Goal: Obtain resource: Obtain resource

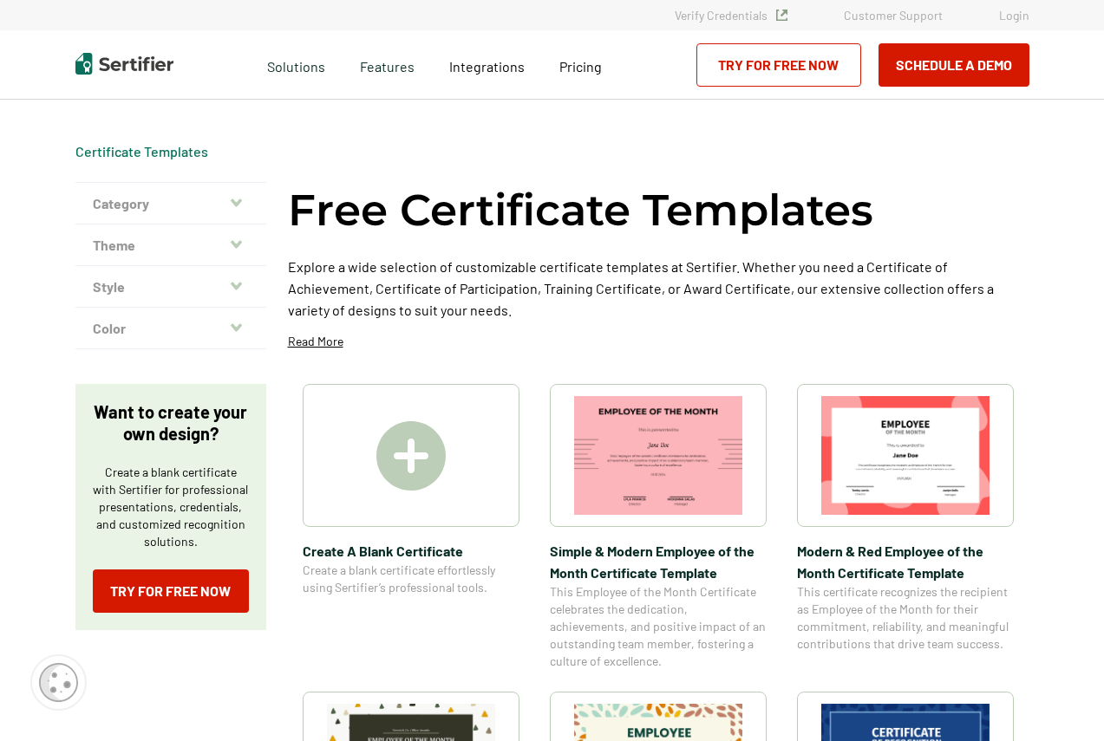
click at [141, 221] on button "Category" at bounding box center [170, 204] width 191 height 42
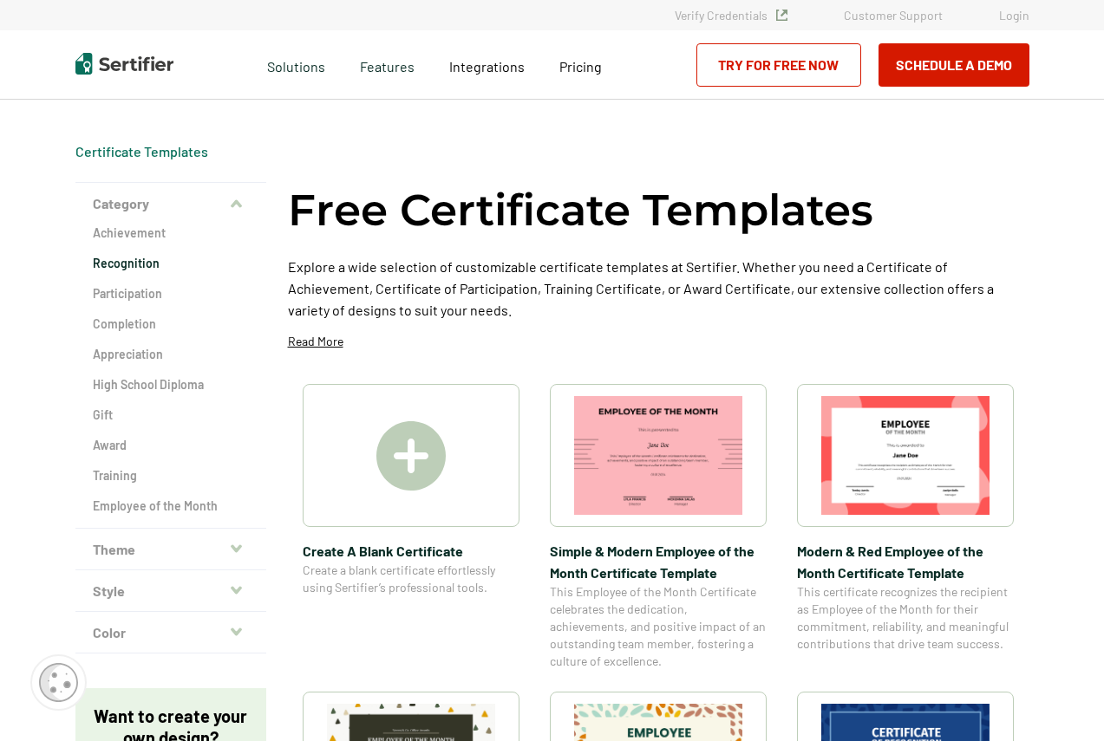
click at [127, 270] on h2 "Recognition" at bounding box center [171, 263] width 156 height 17
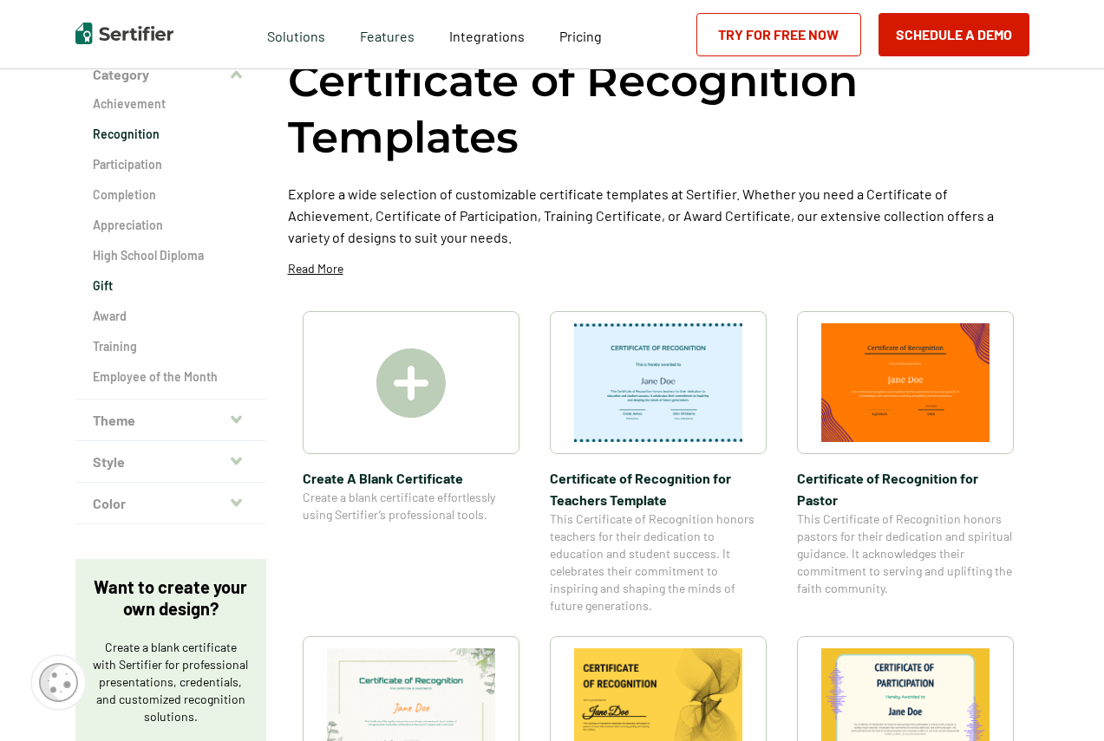
scroll to position [87, 0]
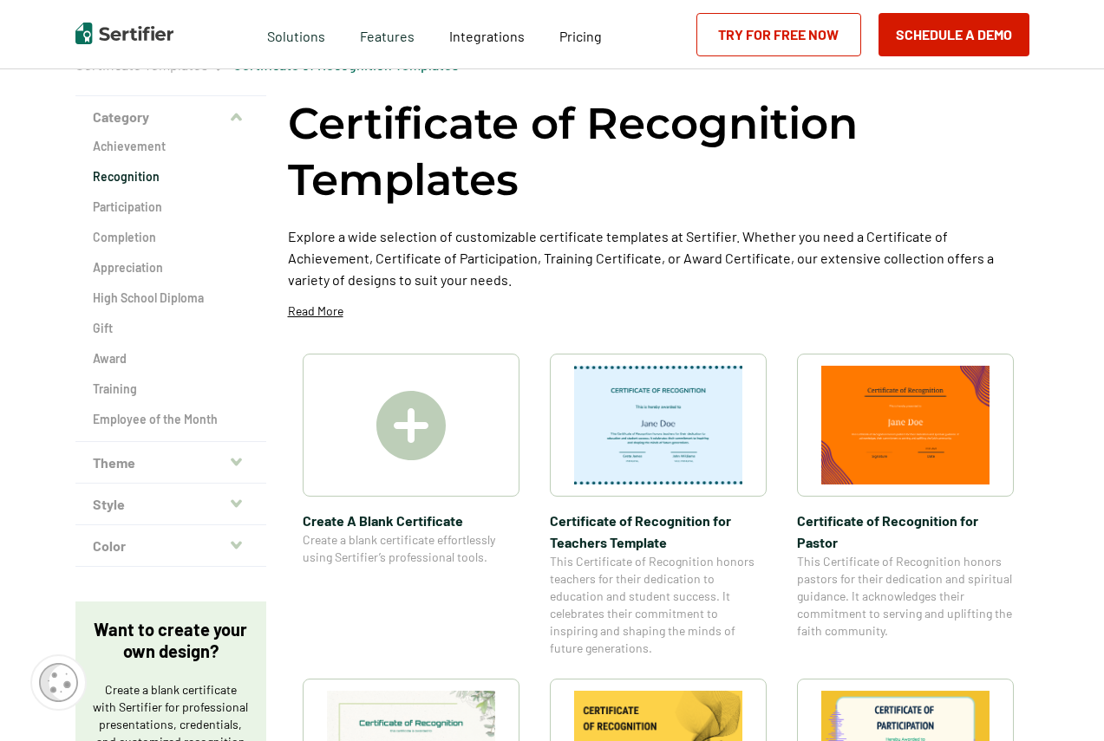
click at [152, 469] on button "Theme" at bounding box center [170, 463] width 191 height 42
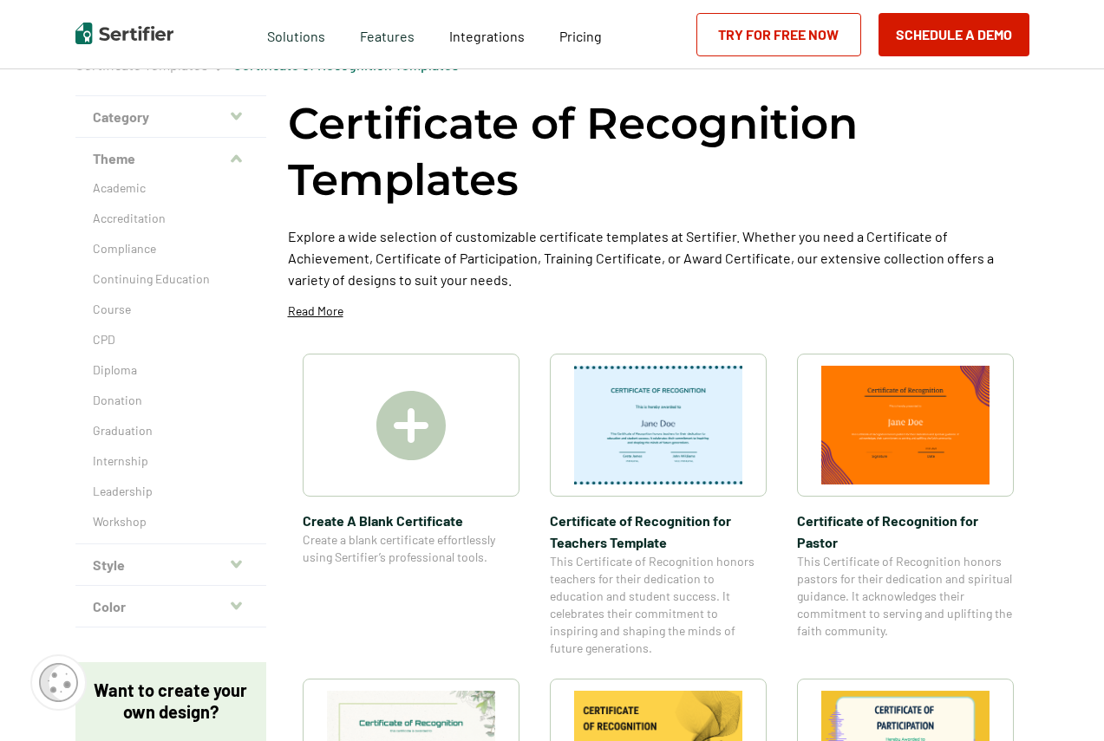
click at [851, 419] on img at bounding box center [905, 425] width 168 height 119
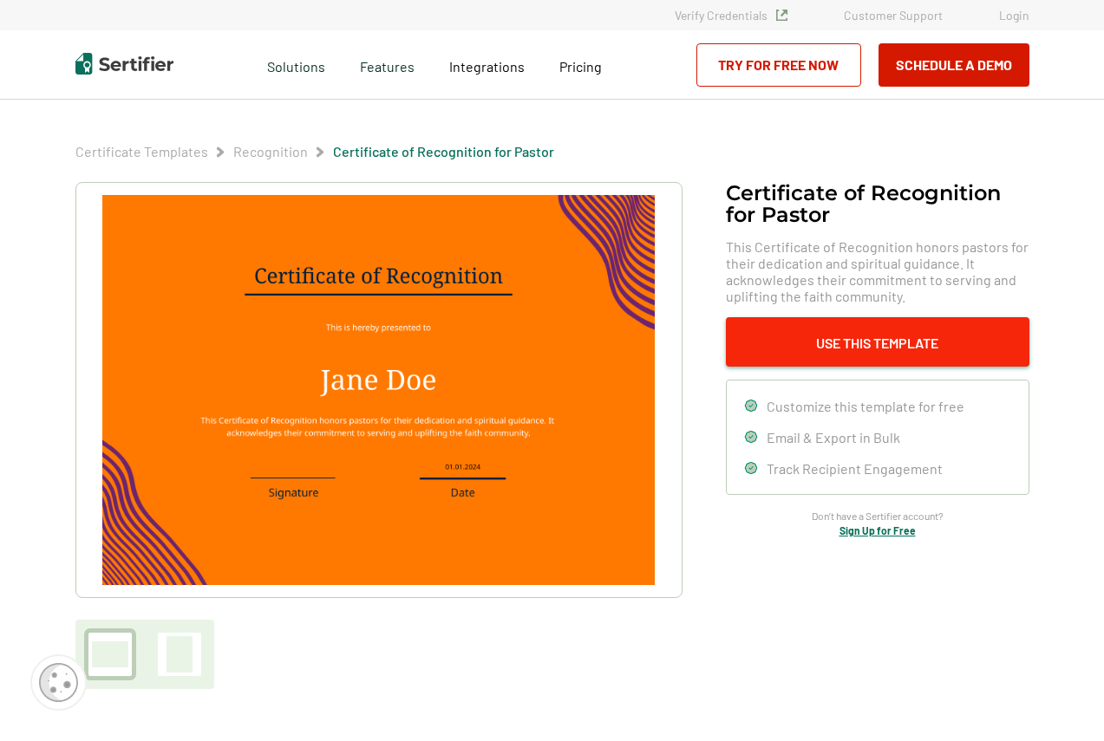
click at [910, 348] on button "Use This Template" at bounding box center [877, 341] width 303 height 49
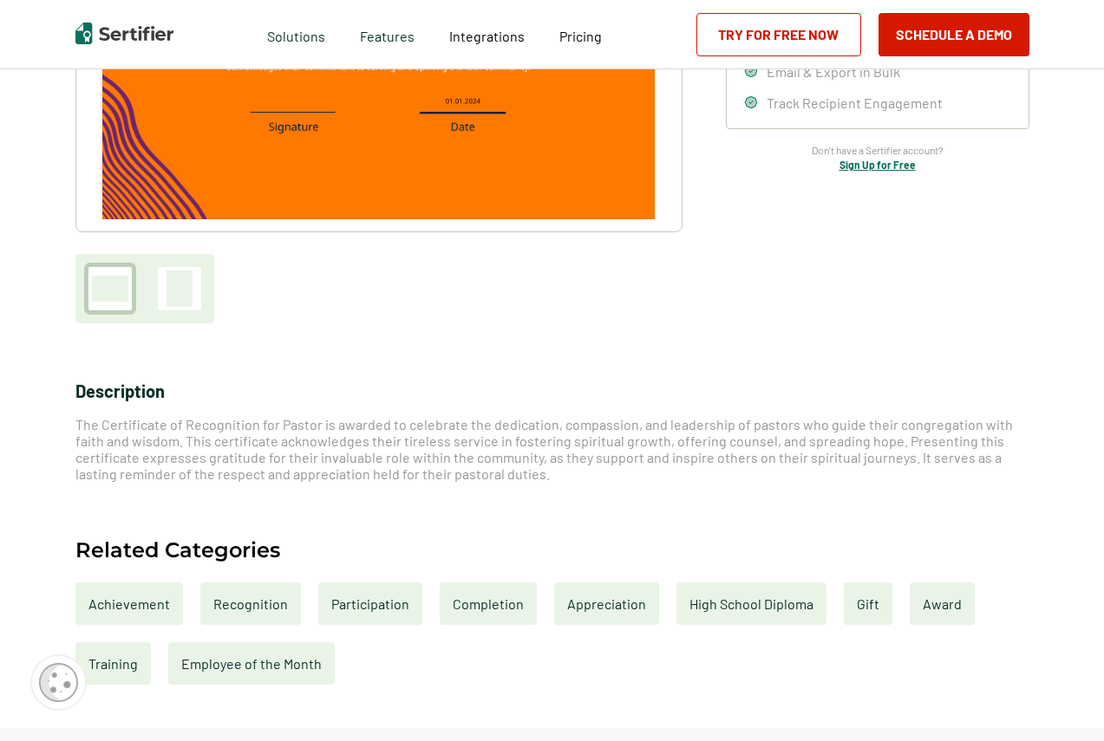
scroll to position [520, 0]
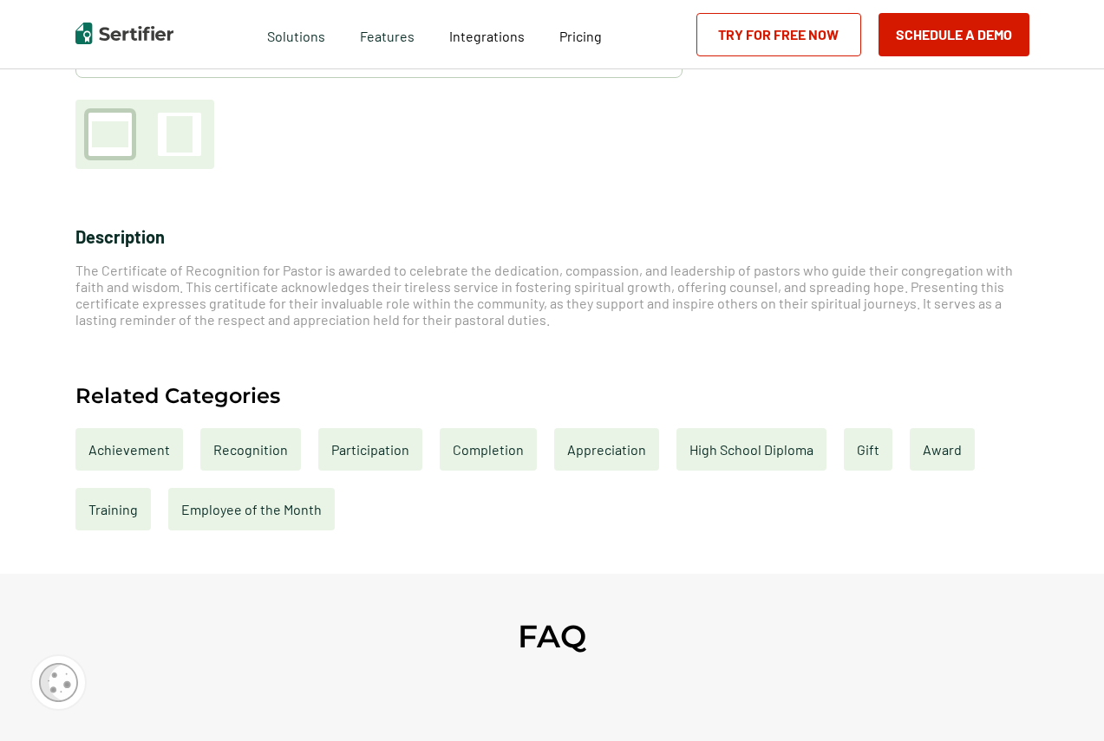
click at [123, 458] on div "Achievement" at bounding box center [129, 449] width 108 height 42
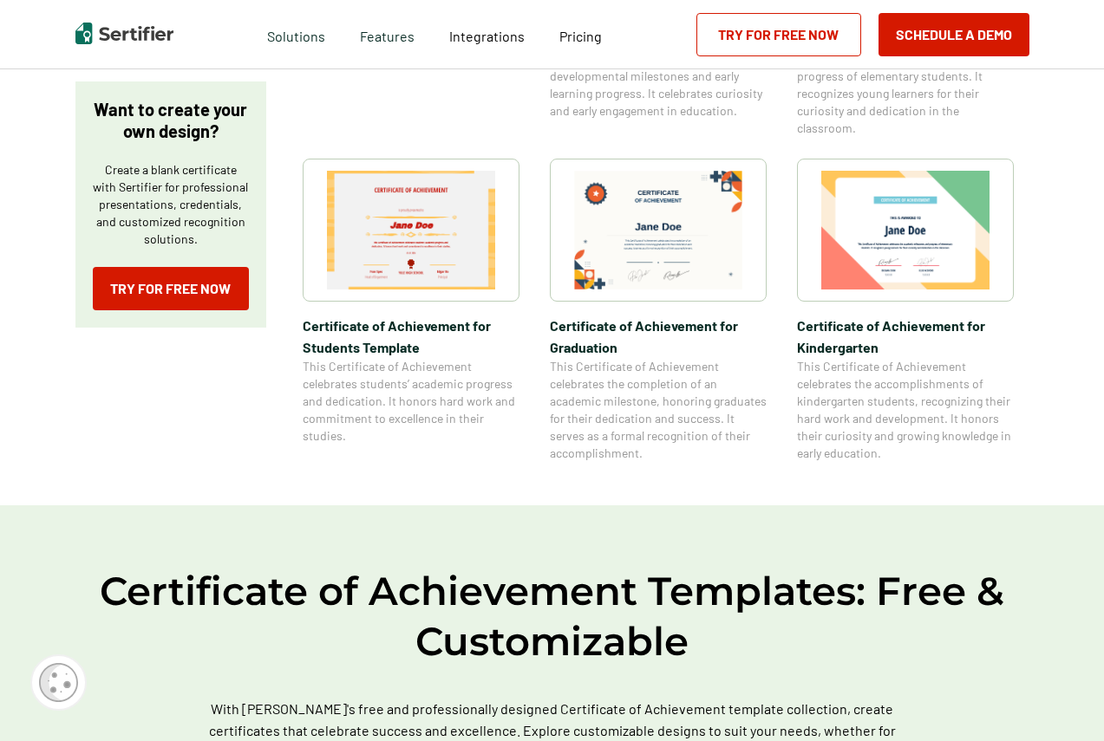
scroll to position [780, 0]
